Goal: Task Accomplishment & Management: Complete application form

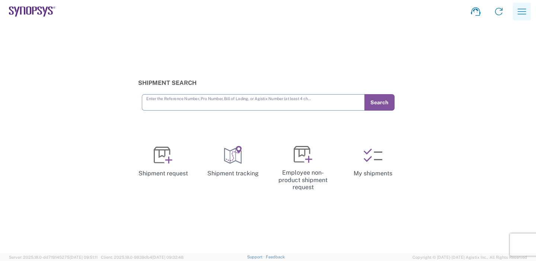
click at [519, 13] on icon "button" at bounding box center [522, 12] width 12 height 12
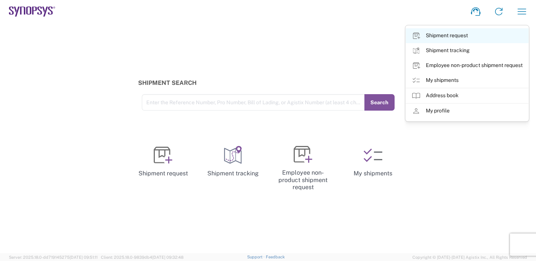
click at [450, 39] on link "Shipment request" at bounding box center [467, 35] width 123 height 15
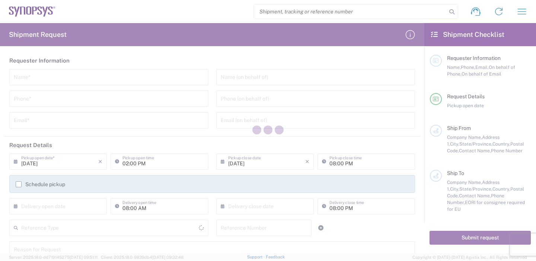
type input "[GEOGRAPHIC_DATA]"
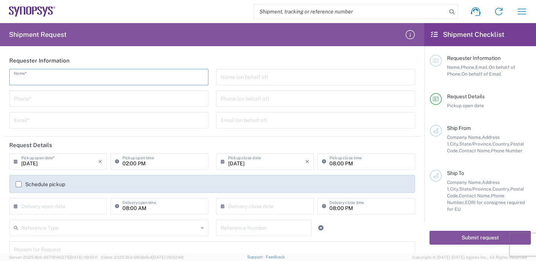
click at [68, 77] on input "text" at bounding box center [109, 76] width 190 height 13
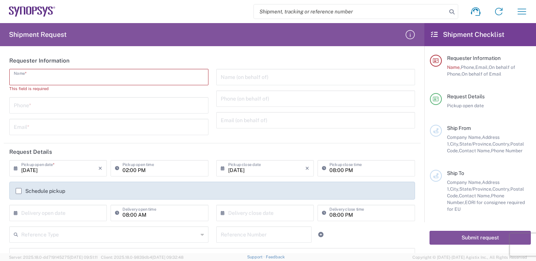
click at [62, 107] on input "tel" at bounding box center [109, 104] width 190 height 13
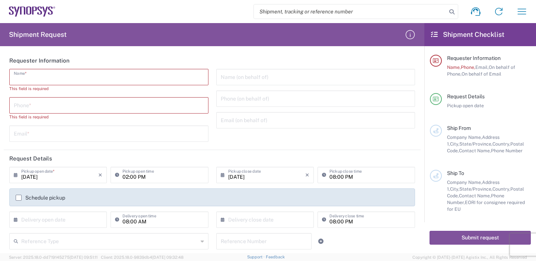
click at [47, 74] on input "text" at bounding box center [109, 76] width 190 height 13
click at [45, 138] on input "text" at bounding box center [109, 133] width 190 height 13
paste input "[EMAIL_ADDRESS][DOMAIN_NAME]"
drag, startPoint x: 35, startPoint y: 134, endPoint x: 11, endPoint y: 134, distance: 23.8
click at [11, 134] on div "[EMAIL_ADDRESS][DOMAIN_NAME] Email *" at bounding box center [108, 133] width 199 height 16
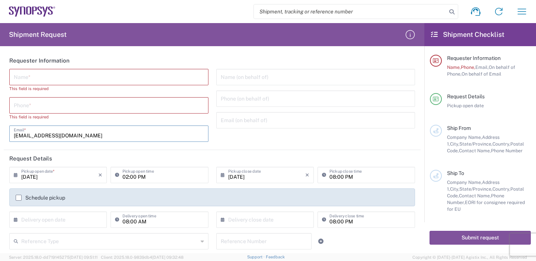
type input "[EMAIL_ADDRESS][DOMAIN_NAME]"
click at [45, 79] on input "text" at bounding box center [109, 76] width 190 height 13
paste input "EmilyWu"
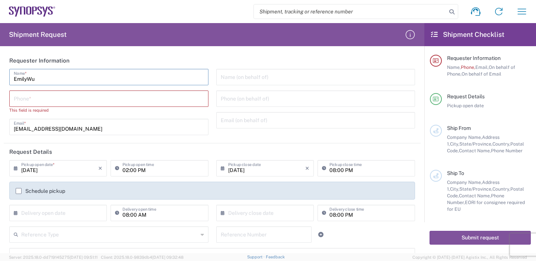
type input "EmilyWu"
click at [62, 96] on input "tel" at bounding box center [109, 98] width 190 height 13
paste input "88633715000"
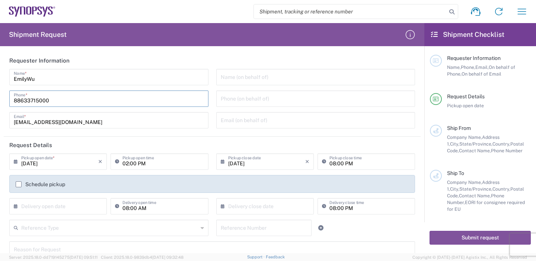
type input "88633715000"
click at [71, 165] on input "[DATE]" at bounding box center [59, 160] width 77 height 13
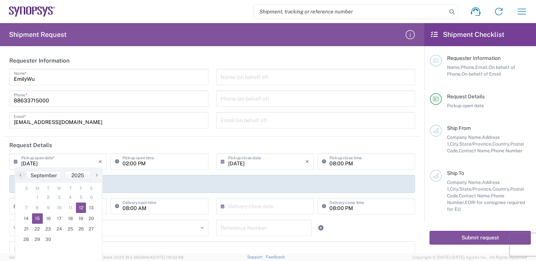
click at [39, 219] on span "15" at bounding box center [37, 218] width 11 height 10
type input "[DATE]"
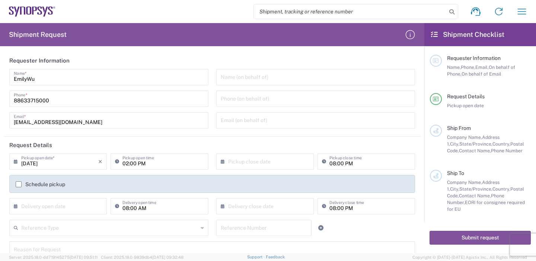
click at [137, 162] on input "02:00 PM" at bounding box center [162, 160] width 81 height 13
click at [158, 167] on input "02:00 PM" at bounding box center [162, 160] width 81 height 13
click at [148, 164] on input "02:00 PM" at bounding box center [162, 160] width 81 height 13
drag, startPoint x: 125, startPoint y: 163, endPoint x: 131, endPoint y: 163, distance: 6.3
click at [125, 163] on input "02:00 PM" at bounding box center [162, 160] width 81 height 13
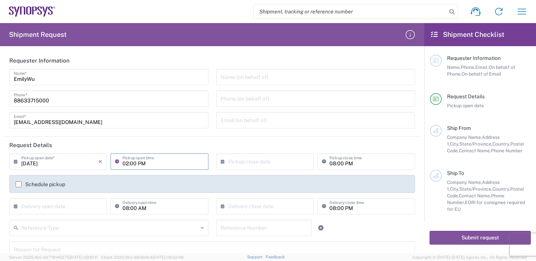
click at [123, 164] on input "02:00 PM" at bounding box center [162, 160] width 81 height 13
type input "03:00 PM"
click at [249, 161] on input "text" at bounding box center [266, 160] width 77 height 13
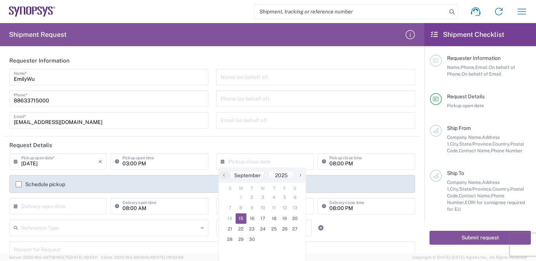
click at [240, 216] on span "15" at bounding box center [241, 218] width 11 height 10
type input "[DATE]"
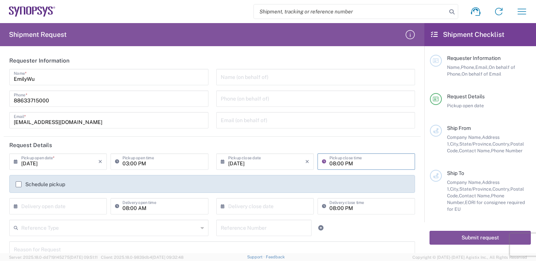
click at [334, 162] on input "08:00 PM" at bounding box center [369, 160] width 81 height 13
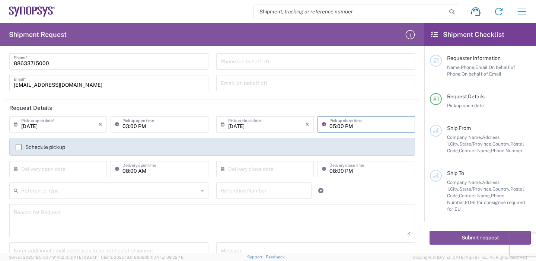
click at [380, 125] on input "05:00 PM" at bounding box center [369, 123] width 81 height 13
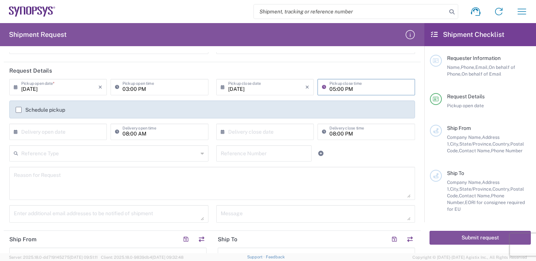
scroll to position [149, 0]
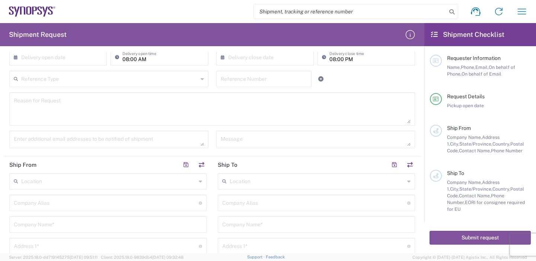
type input "05:00 PM"
click at [74, 180] on input "text" at bounding box center [108, 180] width 175 height 13
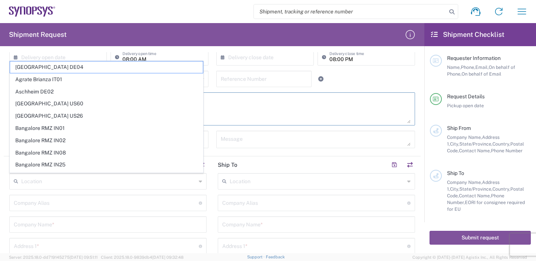
click at [243, 111] on textarea at bounding box center [212, 109] width 397 height 29
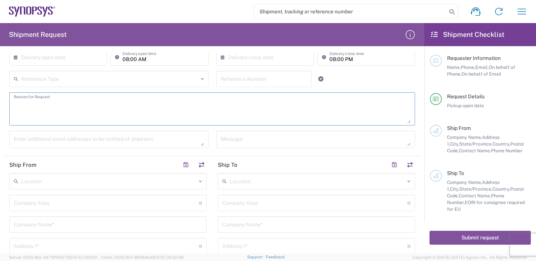
click at [46, 203] on input "text" at bounding box center [106, 202] width 185 height 13
paste input "[PERSON_NAME] Doo Industrial Co., Ltd"
type input "[PERSON_NAME] Doo Industrial Co., Ltd"
click at [61, 226] on input "text" at bounding box center [108, 223] width 188 height 13
click at [52, 227] on input "text" at bounding box center [108, 223] width 188 height 13
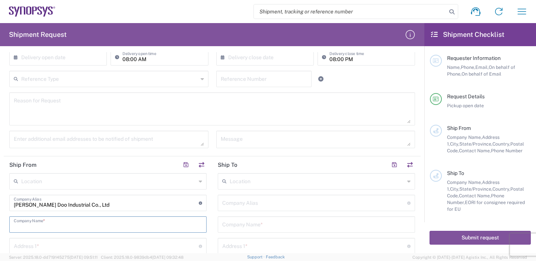
scroll to position [186, 0]
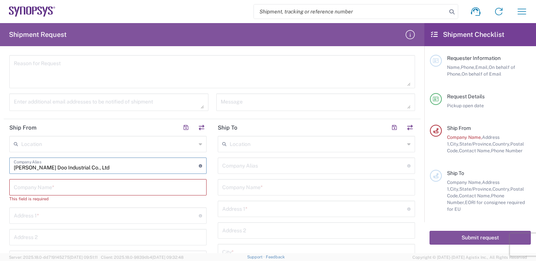
click at [97, 170] on input "[PERSON_NAME] Doo Industrial Co., Ltd" at bounding box center [106, 165] width 185 height 13
drag, startPoint x: 99, startPoint y: 168, endPoint x: 6, endPoint y: 170, distance: 93.1
click at [47, 186] on input "text" at bounding box center [108, 186] width 188 height 13
drag, startPoint x: 47, startPoint y: 186, endPoint x: 148, endPoint y: 167, distance: 103.1
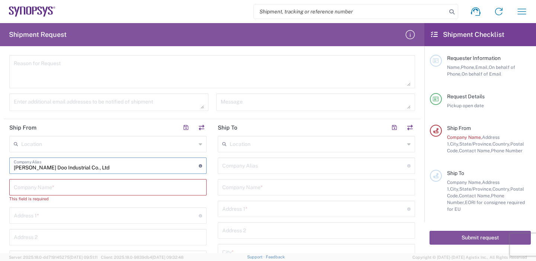
click at [148, 167] on input "[PERSON_NAME] Doo Industrial Co., Ltd" at bounding box center [106, 165] width 185 height 13
click at [118, 166] on input "[PERSON_NAME] Doo Industrial Co., Ltd" at bounding box center [106, 165] width 185 height 13
click at [75, 193] on div "Company Name *" at bounding box center [107, 187] width 197 height 16
click at [70, 185] on input "text" at bounding box center [108, 186] width 188 height 13
paste input "[PERSON_NAME] Doo Industrial Co., Ltd"
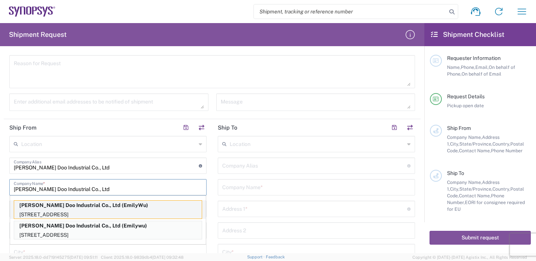
type input "[PERSON_NAME] Doo Industrial Co., Ltd"
click at [100, 205] on p "[PERSON_NAME] Doo Industrial Co., Ltd (EmilyWu)" at bounding box center [108, 205] width 188 height 9
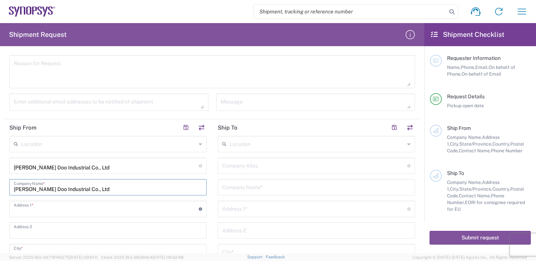
type input "[STREET_ADDRESS]"
type input "Taoyuan Dist., [GEOGRAPHIC_DATA], [GEOGRAPHIC_DATA]"
type input "[GEOGRAPHIC_DATA]"
type input "33068"
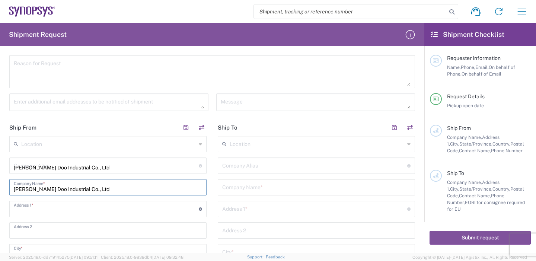
type input "EmilyWu"
type input "88633715000"
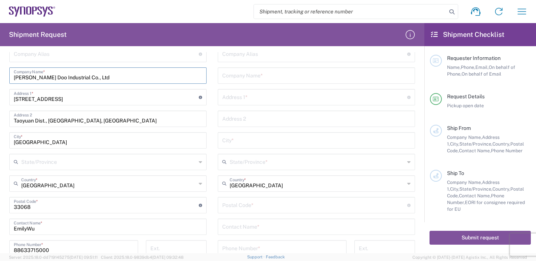
scroll to position [261, 0]
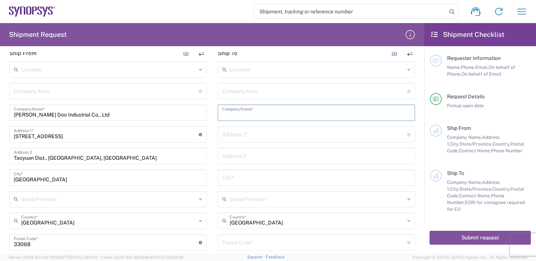
click at [249, 114] on input "text" at bounding box center [316, 112] width 188 height 13
paste input "Synopsys Sweden AB"
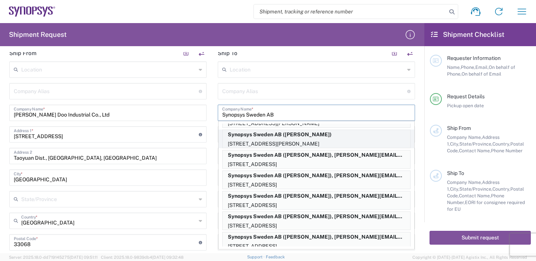
scroll to position [44, 0]
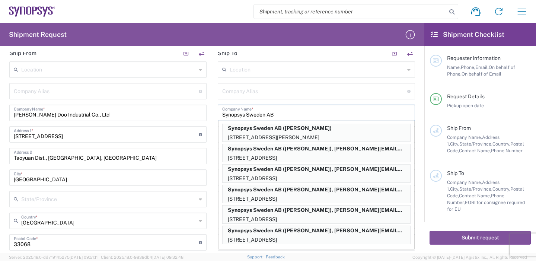
type input "Synopsys Sweden AB"
click at [325, 137] on p "[STREET_ADDRESS][PERSON_NAME]" at bounding box center [317, 137] width 188 height 9
type input "[STREET_ADDRESS]"
type input "22478 [GEOGRAPHIC_DATA], [GEOGRAPHIC_DATA]"
type input "[PERSON_NAME]"
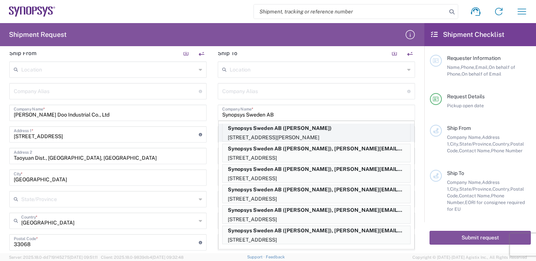
type input "[GEOGRAPHIC_DATA]"
type input "22478"
type input "[PERSON_NAME]"
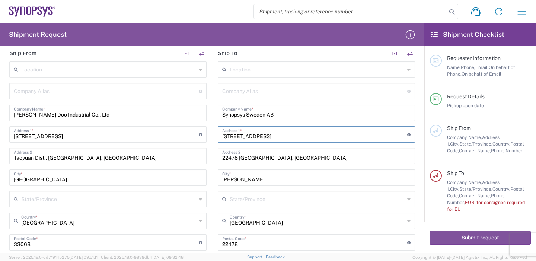
click at [272, 137] on input "[STREET_ADDRESS]" at bounding box center [314, 133] width 185 height 13
type input "[GEOGRAPHIC_DATA]"
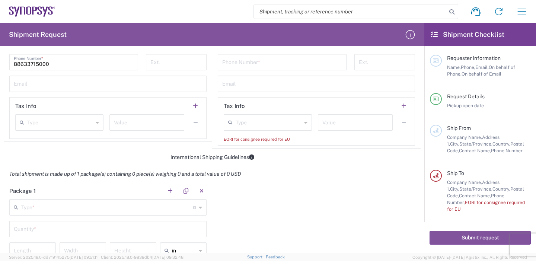
scroll to position [521, 0]
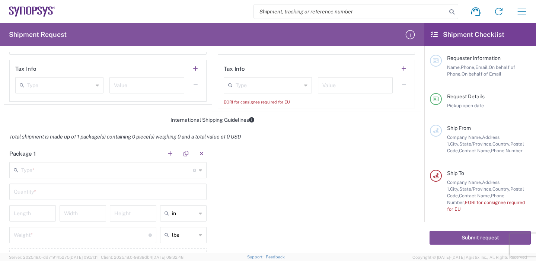
click at [64, 169] on input "text" at bounding box center [107, 169] width 172 height 13
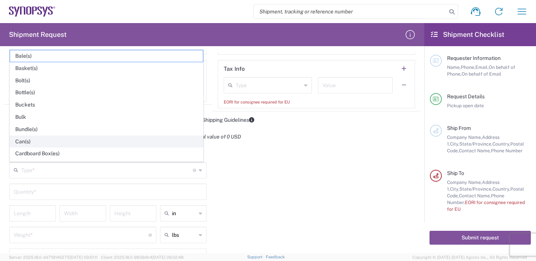
click at [30, 138] on span "Can(s)" at bounding box center [106, 142] width 193 height 12
type input "Can(s)"
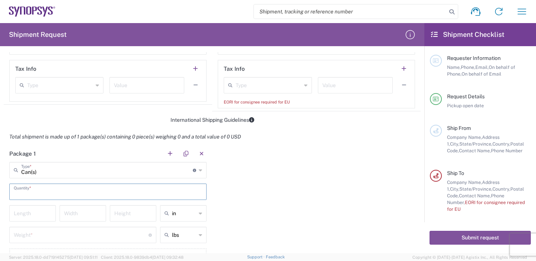
click at [55, 192] on input "text" at bounding box center [108, 191] width 188 height 13
type input "1"
click at [25, 212] on input "number" at bounding box center [33, 212] width 38 height 13
click at [199, 213] on icon at bounding box center [200, 213] width 3 height 12
click at [178, 242] on span "cm" at bounding box center [181, 242] width 44 height 12
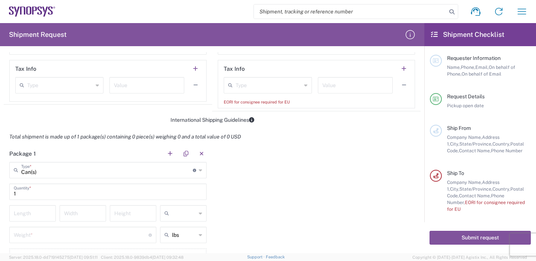
type input "cm"
drag, startPoint x: 33, startPoint y: 213, endPoint x: 39, endPoint y: 196, distance: 17.9
click at [33, 213] on input "number" at bounding box center [33, 212] width 38 height 13
click at [39, 215] on input "number" at bounding box center [33, 212] width 38 height 13
type input "48"
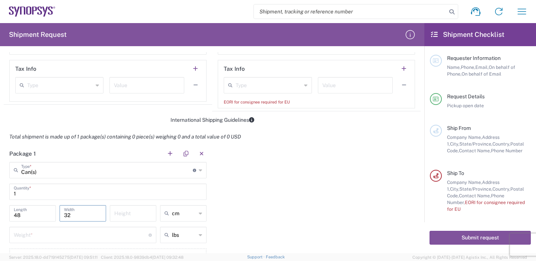
type input "32"
type input "26"
click at [52, 233] on input "number" at bounding box center [81, 234] width 135 height 13
click at [199, 236] on icon at bounding box center [200, 235] width 3 height 12
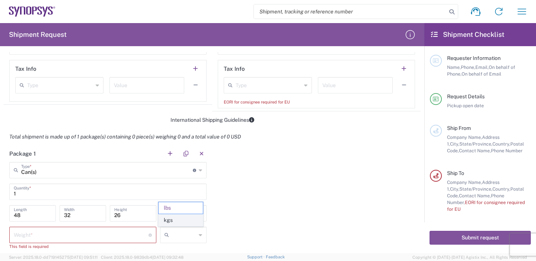
click at [179, 218] on span "kgs" at bounding box center [181, 220] width 44 height 12
type input "kgs"
click at [82, 238] on input "number" at bounding box center [81, 234] width 135 height 13
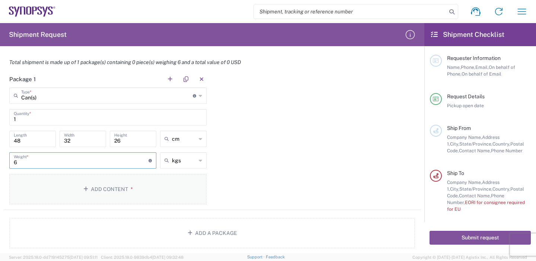
type input "6"
click at [87, 184] on button "Add Content *" at bounding box center [107, 189] width 197 height 31
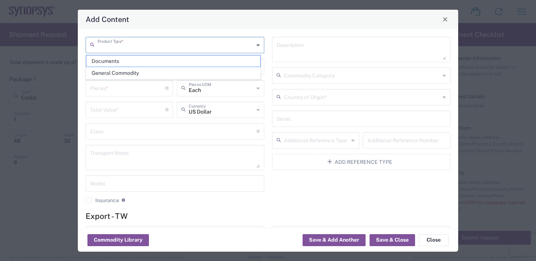
click at [134, 46] on input "text" at bounding box center [176, 44] width 156 height 13
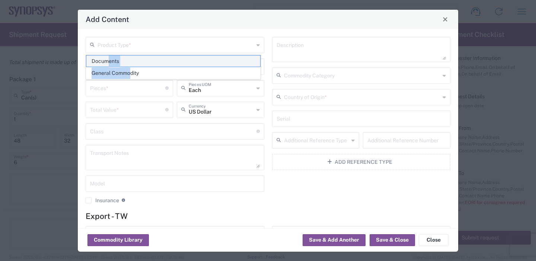
drag, startPoint x: 131, startPoint y: 74, endPoint x: 109, endPoint y: 60, distance: 26.4
click at [109, 60] on ul "Documents General Commodity" at bounding box center [173, 67] width 175 height 25
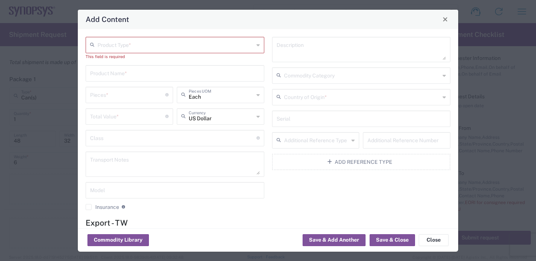
click at [129, 44] on input "text" at bounding box center [176, 44] width 156 height 13
drag, startPoint x: 128, startPoint y: 61, endPoint x: 103, endPoint y: 61, distance: 25.7
click at [93, 61] on span "Documents" at bounding box center [173, 61] width 174 height 12
type input "Documents"
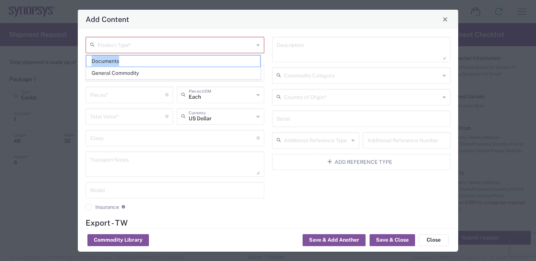
type input "1"
type textarea "Documents"
type input "[GEOGRAPHIC_DATA]"
type input "0000.00.0000"
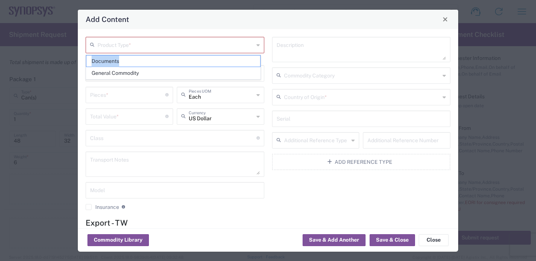
type input "0000.00.0000"
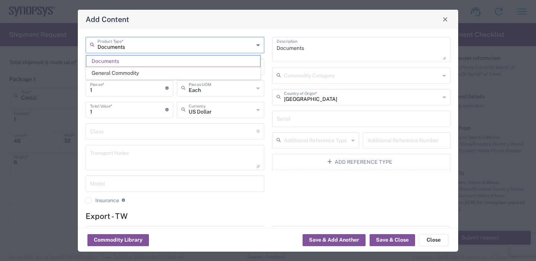
drag, startPoint x: 103, startPoint y: 61, endPoint x: 134, endPoint y: 43, distance: 35.5
click at [134, 43] on input "Documents" at bounding box center [176, 44] width 156 height 13
click at [125, 70] on span "General Commodity" at bounding box center [173, 73] width 174 height 12
type input "General Commodity"
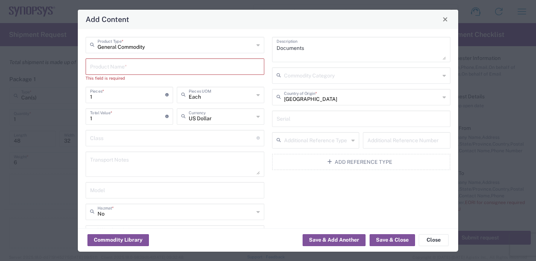
type input "General Commodity"
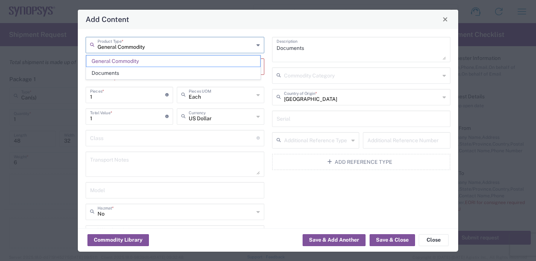
drag, startPoint x: 152, startPoint y: 46, endPoint x: 96, endPoint y: 46, distance: 55.8
click at [96, 46] on div "General Commodity Product Type *" at bounding box center [175, 45] width 179 height 16
click at [136, 61] on span "General Commodity" at bounding box center [173, 61] width 174 height 12
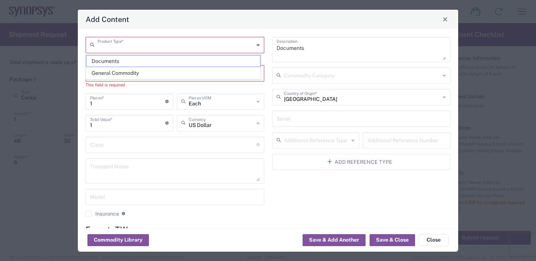
click at [137, 50] on input "text" at bounding box center [176, 44] width 156 height 13
click at [133, 72] on span "General Commodity" at bounding box center [173, 73] width 174 height 12
type input "General Commodity"
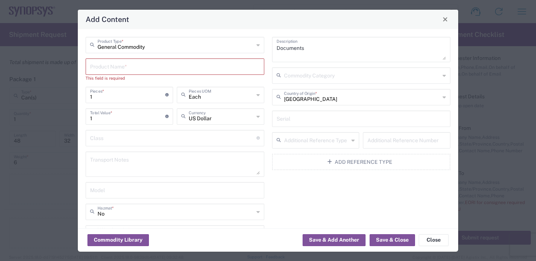
click at [144, 68] on input "text" at bounding box center [175, 66] width 170 height 13
click at [123, 64] on input "text" at bounding box center [175, 66] width 170 height 13
paste input "SH100005723_2.3"
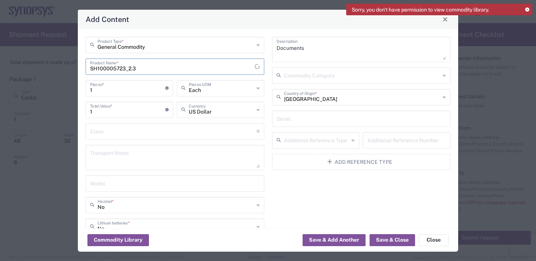
type input "SH100005723_2.3"
click at [112, 91] on input "1" at bounding box center [127, 87] width 75 height 13
drag, startPoint x: 96, startPoint y: 91, endPoint x: 78, endPoint y: 80, distance: 21.0
click at [76, 87] on div "Add Content General Commodity Product Type * SH100005723_2.3 Product Name * 1 P…" at bounding box center [268, 130] width 536 height 261
type input "14"
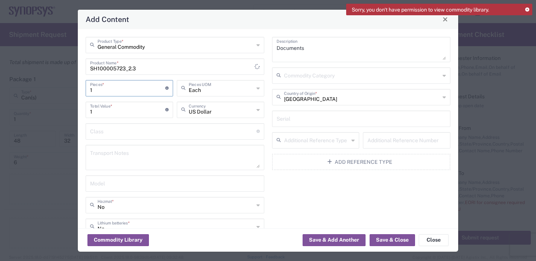
type input "14"
type input "146"
type input "146.4"
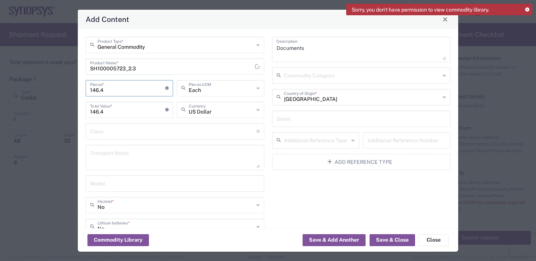
type input "146.49"
drag, startPoint x: 127, startPoint y: 111, endPoint x: 122, endPoint y: 111, distance: 4.5
click at [126, 111] on input "146.49" at bounding box center [127, 109] width 75 height 13
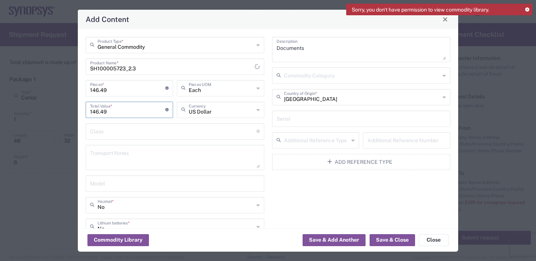
drag, startPoint x: 132, startPoint y: 111, endPoint x: 81, endPoint y: 97, distance: 52.9
click at [79, 109] on div "General Commodity Product Type * SH100005723_2.3 Product Name * 146.49 Pieces *…" at bounding box center [268, 128] width 380 height 199
type input "1464.90"
click at [318, 50] on textarea "Documents" at bounding box center [362, 49] width 170 height 21
click at [261, 45] on div "General Commodity Product Type * SH100005723_2.3 Product Name * 146.49 Pieces *…" at bounding box center [268, 155] width 373 height 237
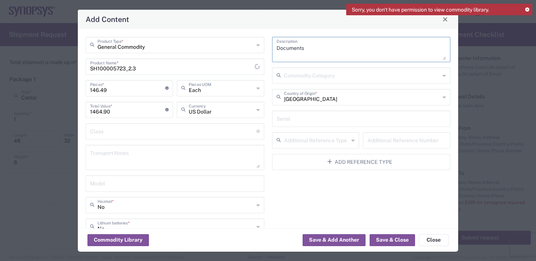
paste textarea "B6 front plate"
click at [331, 48] on textarea "B6 front plate" at bounding box center [362, 49] width 170 height 21
type textarea "B6 front plate"
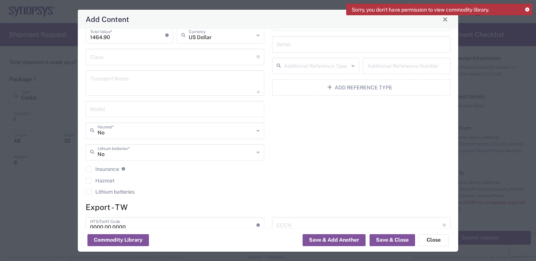
click at [308, 155] on div "B6 front plate Description Commodity Category Taiwan Country of Origin * Serial…" at bounding box center [361, 80] width 186 height 237
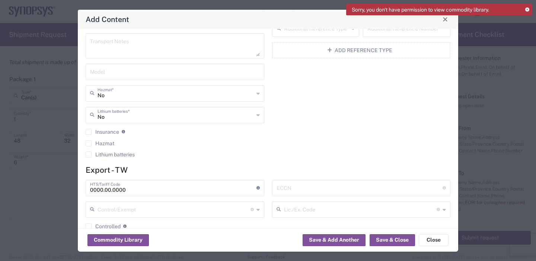
scroll to position [174, 0]
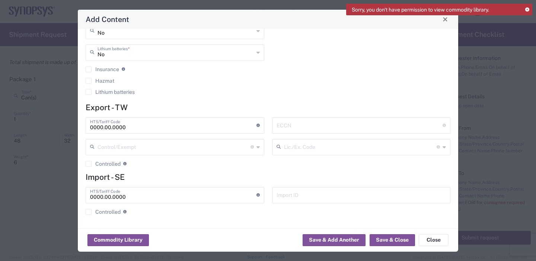
click at [150, 196] on input "0000.00.0000" at bounding box center [173, 194] width 166 height 13
drag, startPoint x: 141, startPoint y: 195, endPoint x: 97, endPoint y: 195, distance: 44.3
click at [64, 195] on div "Add Content General Commodity Product Type * SH100005723_2.3 Product Name * 146…" at bounding box center [268, 130] width 536 height 261
paste input "848690"
type input "8486900000"
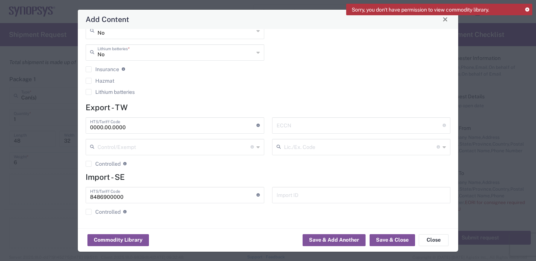
click at [165, 218] on div "8486900000 HTS/Tariff Code 10-digit U.S. import and export statistical classifi…" at bounding box center [175, 203] width 186 height 33
click at [381, 239] on button "Save & Close" at bounding box center [392, 240] width 45 height 12
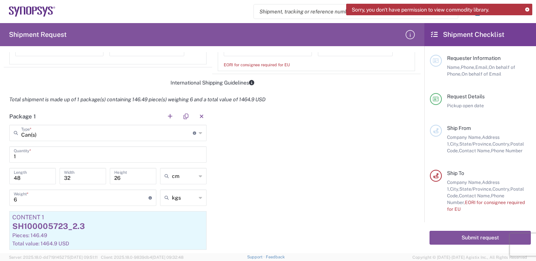
scroll to position [484, 0]
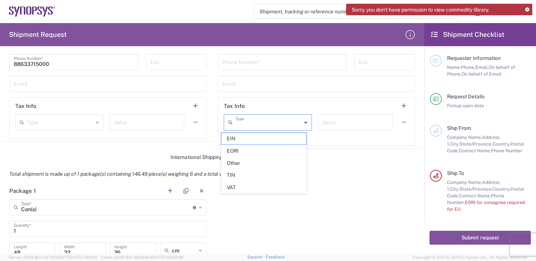
click at [244, 126] on input "text" at bounding box center [269, 121] width 66 height 13
click at [245, 150] on span "EORI" at bounding box center [263, 151] width 85 height 12
type input "EORI"
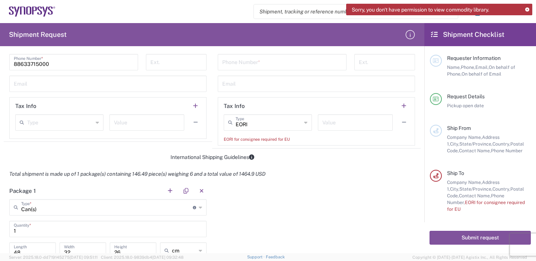
click at [346, 125] on input "text" at bounding box center [355, 121] width 66 height 13
paste input "8486900000"
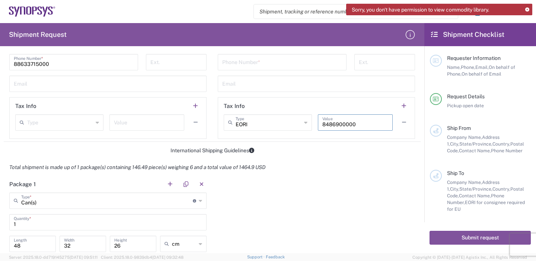
type input "8486900000"
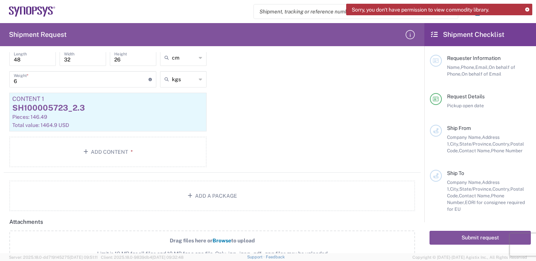
scroll to position [744, 0]
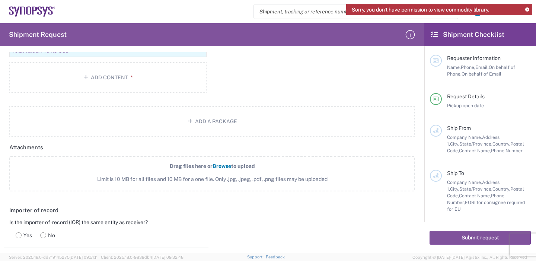
click at [220, 166] on span "Browse" at bounding box center [222, 166] width 19 height 6
click at [0, 0] on input "Drag files here or Browse to upload Limit is 10 MB for all files and 10 MB for …" at bounding box center [0, 0] width 0 height 0
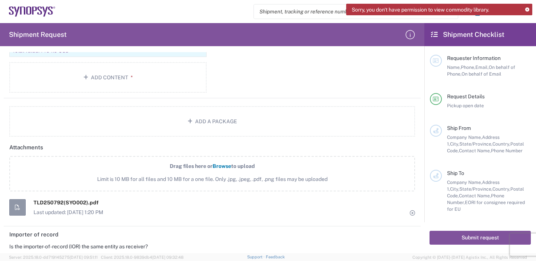
click at [217, 166] on span "Browse" at bounding box center [222, 166] width 19 height 6
click at [0, 0] on input "Drag files here or Browse to upload Limit is 10 MB for all files and 10 MB for …" at bounding box center [0, 0] width 0 height 0
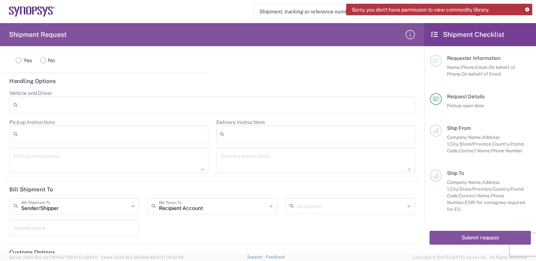
scroll to position [1005, 0]
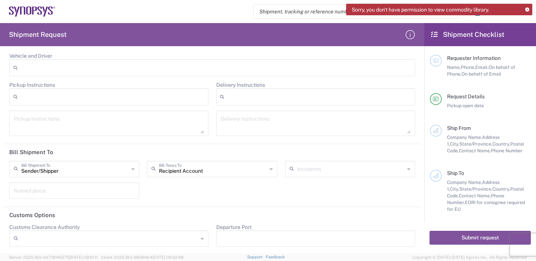
click at [131, 170] on icon at bounding box center [132, 169] width 3 height 12
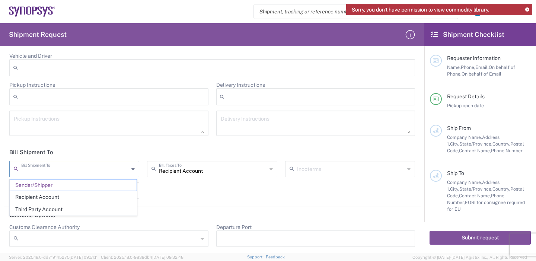
click at [61, 201] on span "Recipient Account" at bounding box center [73, 197] width 127 height 12
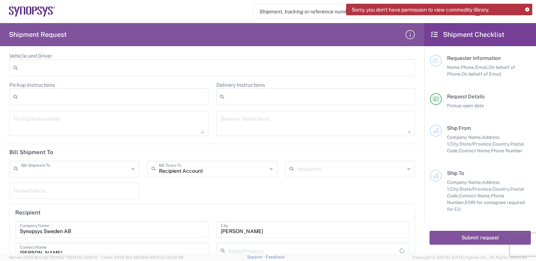
type input "Recipient Account"
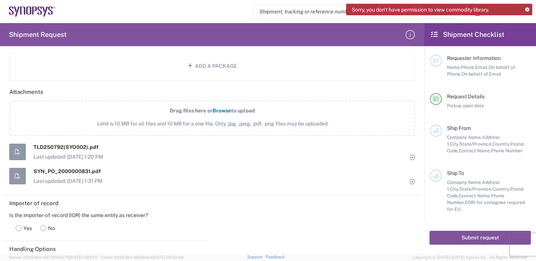
scroll to position [76, 0]
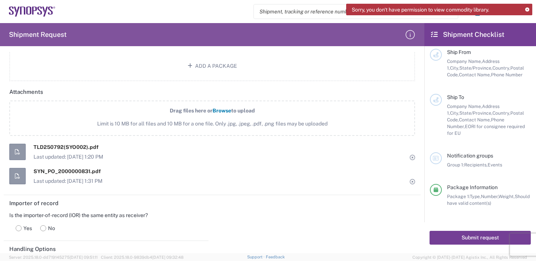
click at [459, 236] on button "Submit request" at bounding box center [480, 238] width 101 height 14
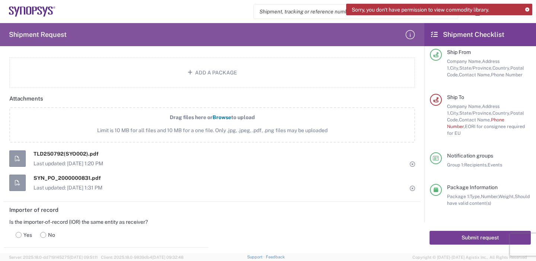
scroll to position [807, 0]
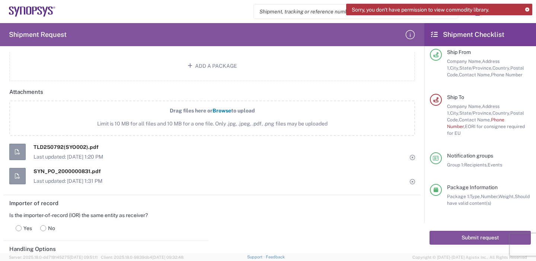
drag, startPoint x: 478, startPoint y: 123, endPoint x: 482, endPoint y: 128, distance: 6.3
click at [478, 123] on div "Company Name, Address 1, City, State/Province, Country, Postal Code, Contact Na…" at bounding box center [489, 119] width 84 height 33
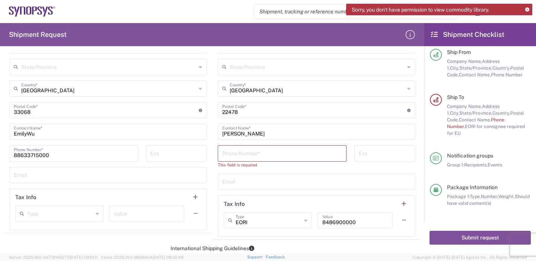
scroll to position [385, 0]
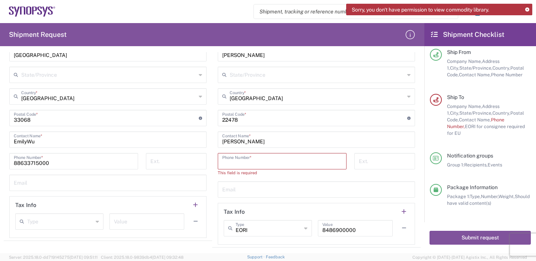
click at [251, 160] on input "tel" at bounding box center [282, 160] width 120 height 13
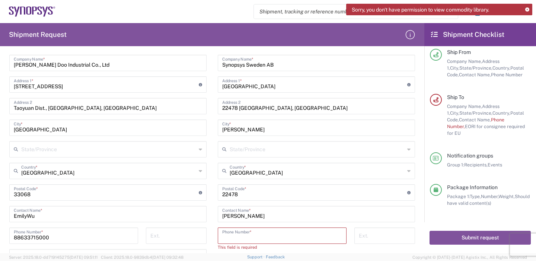
scroll to position [310, 0]
click at [261, 236] on input "tel" at bounding box center [282, 235] width 120 height 13
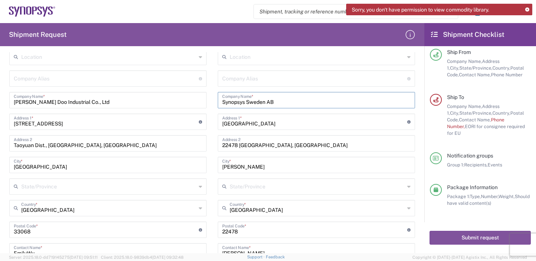
click at [336, 103] on input "Synopsys Sweden AB" at bounding box center [316, 99] width 188 height 13
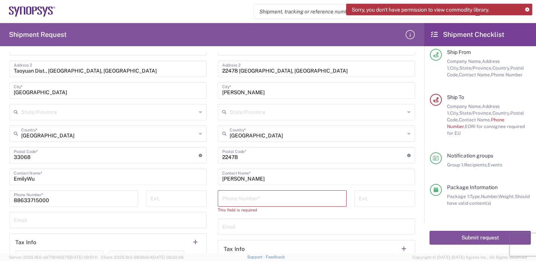
click at [280, 203] on input "tel" at bounding box center [282, 197] width 120 height 13
click at [248, 202] on input "tel" at bounding box center [282, 197] width 120 height 13
paste input "46 46 590 22 11"
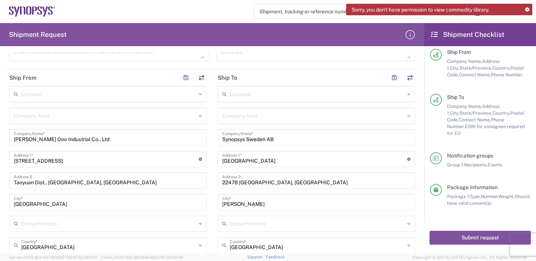
scroll to position [162, 0]
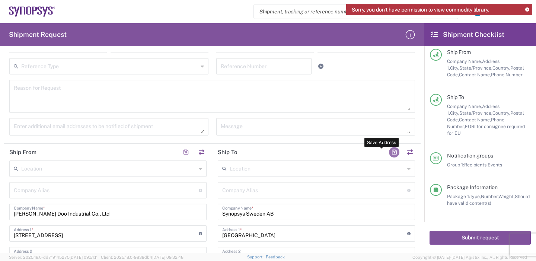
type input "46 46 590 22 11"
click at [389, 153] on button "button" at bounding box center [394, 152] width 10 height 10
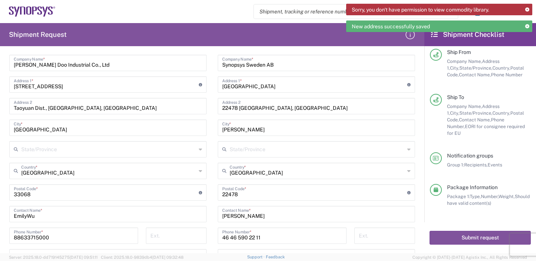
scroll to position [385, 0]
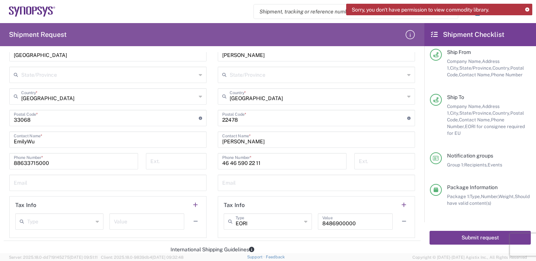
click at [470, 239] on button "Submit request" at bounding box center [480, 238] width 101 height 14
type input "46 46 590 22 11"
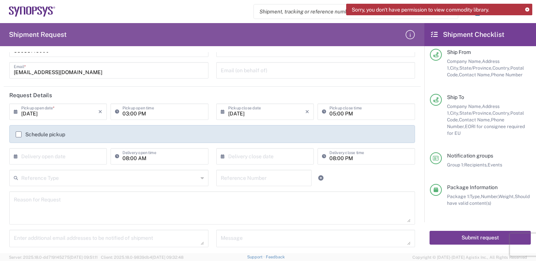
scroll to position [0, 0]
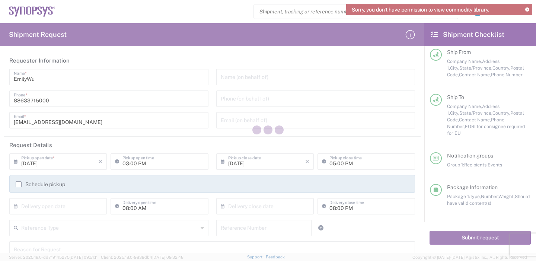
drag, startPoint x: 533, startPoint y: 135, endPoint x: 534, endPoint y: 100, distance: 34.2
click at [536, 80] on div at bounding box center [268, 130] width 536 height 261
